Goal: Task Accomplishment & Management: Use online tool/utility

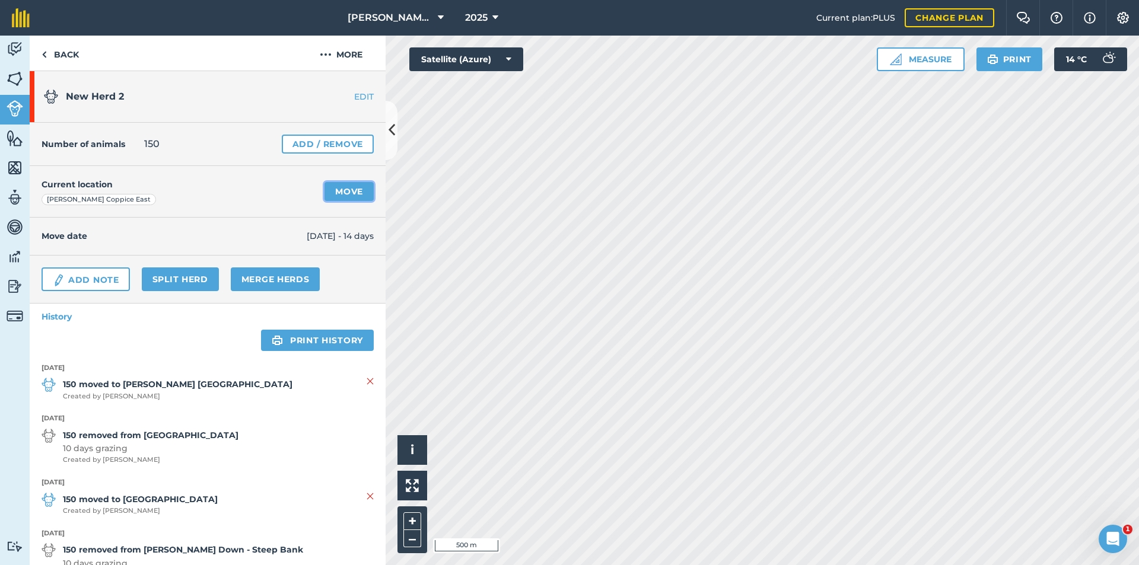
click at [331, 190] on link "Move" at bounding box center [348, 191] width 49 height 19
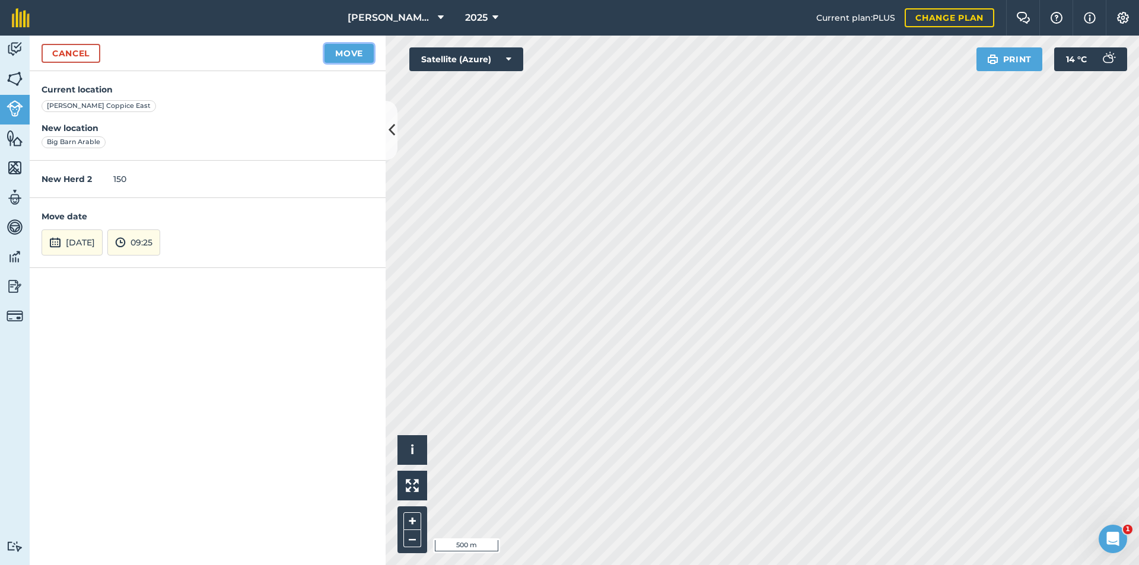
drag, startPoint x: 365, startPoint y: 51, endPoint x: 194, endPoint y: 210, distance: 233.8
click at [225, 204] on form "Cancel Move Current location [PERSON_NAME] [GEOGRAPHIC_DATA] New location [GEOG…" at bounding box center [208, 301] width 356 height 530
click at [77, 244] on button "[DATE]" at bounding box center [72, 243] width 61 height 26
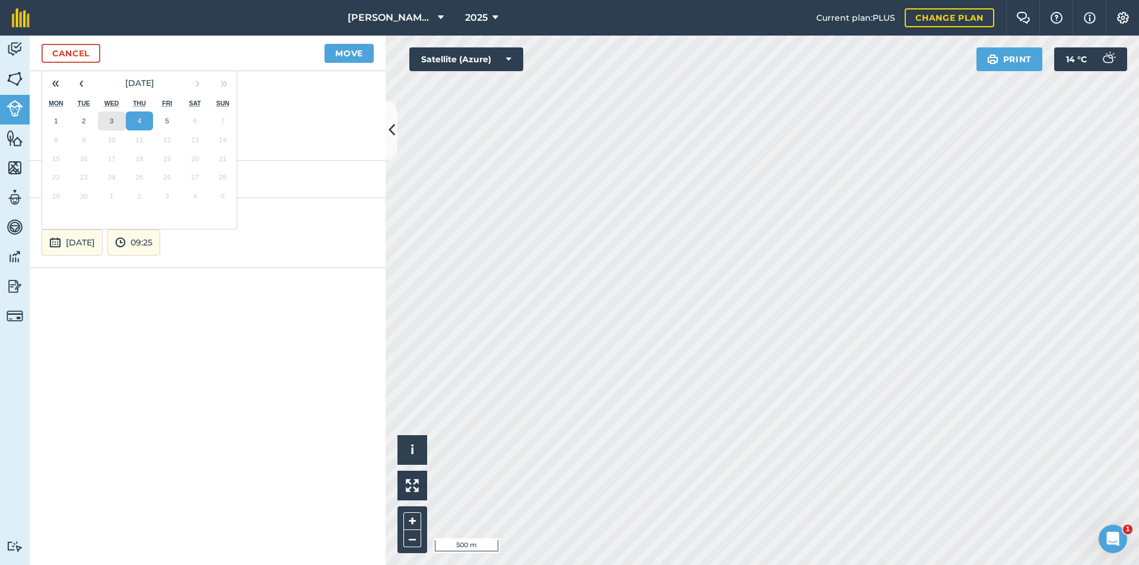
click at [113, 122] on abbr "3" at bounding box center [112, 121] width 4 height 8
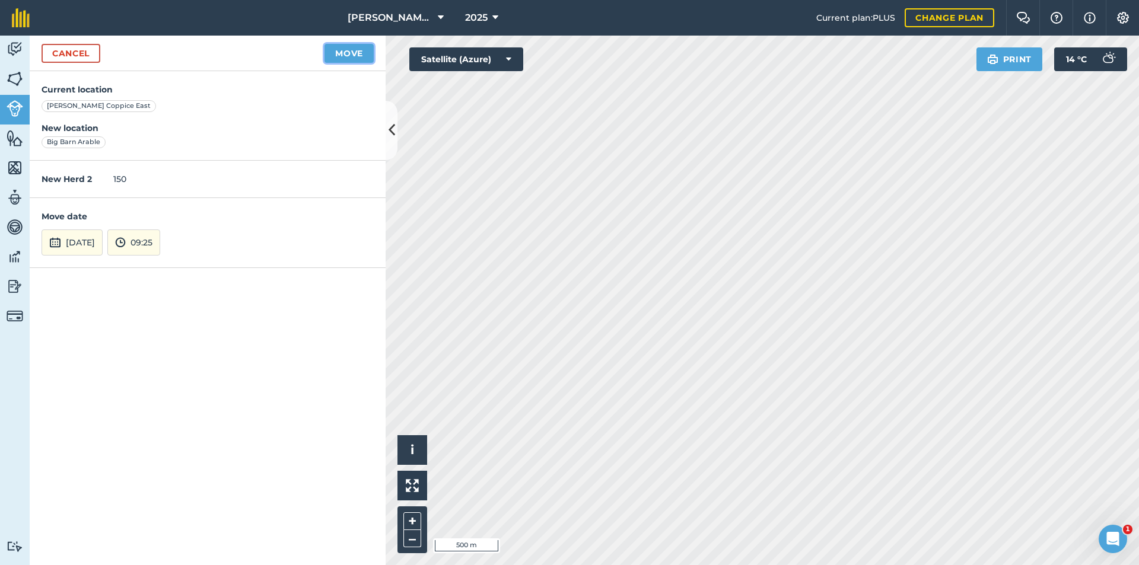
click at [349, 55] on button "Move" at bounding box center [348, 53] width 49 height 19
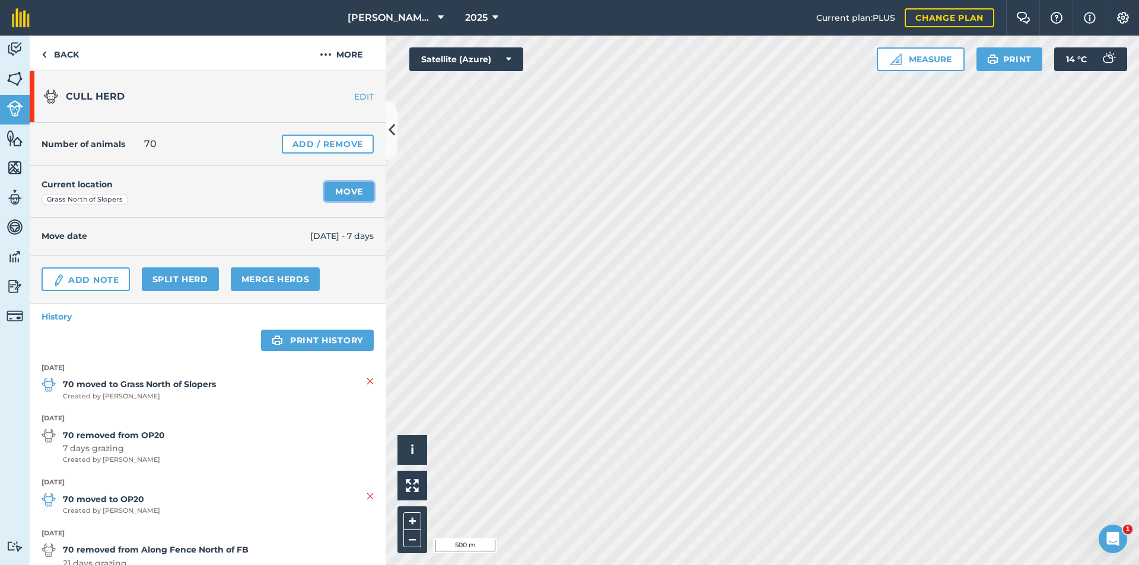
click at [327, 190] on link "Move" at bounding box center [348, 191] width 49 height 19
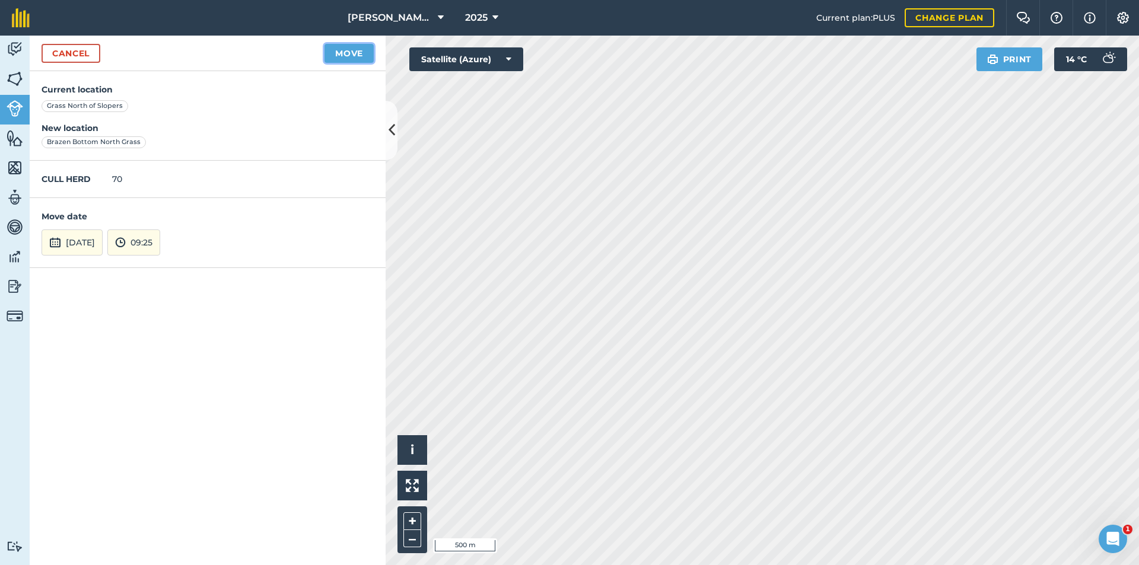
click at [346, 51] on button "Move" at bounding box center [348, 53] width 49 height 19
